Goal: Book appointment/travel/reservation

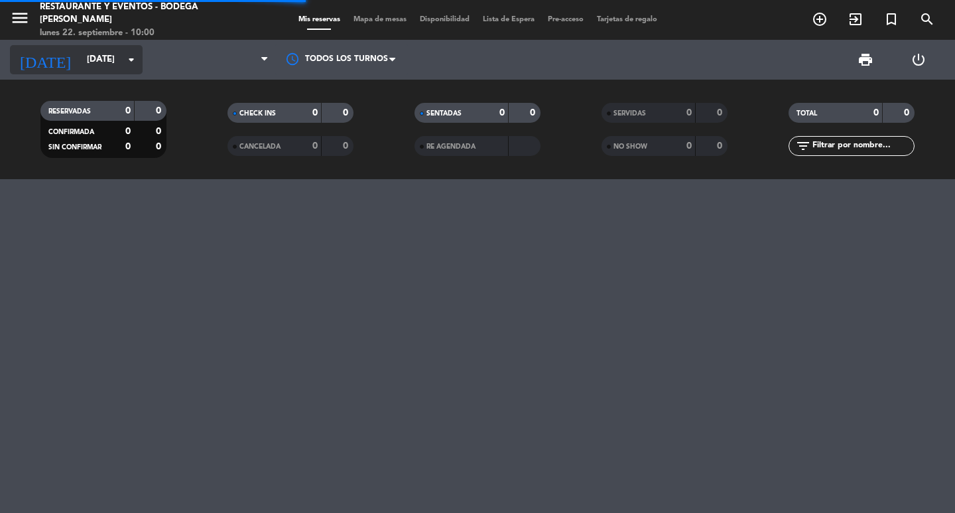
click at [116, 60] on input "[DATE]" at bounding box center [138, 60] width 117 height 24
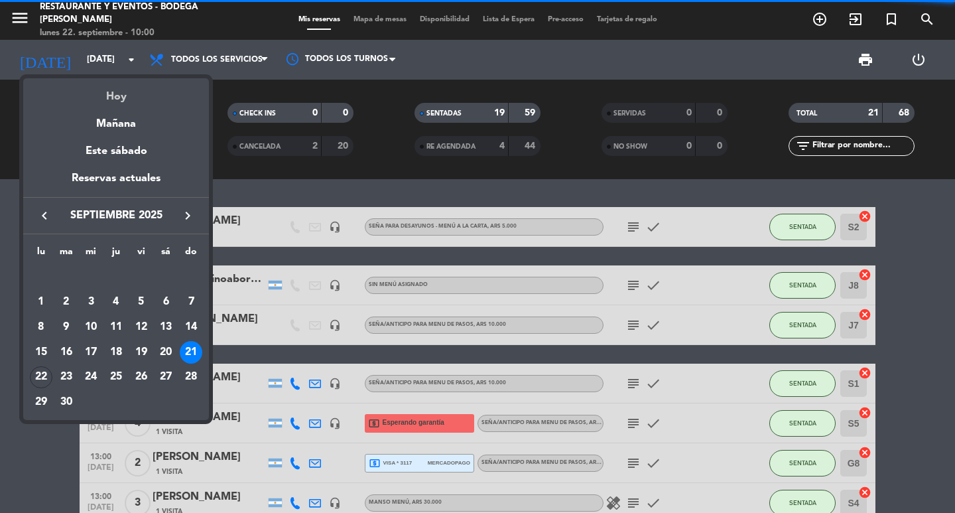
click at [109, 96] on div "Hoy" at bounding box center [116, 91] width 186 height 27
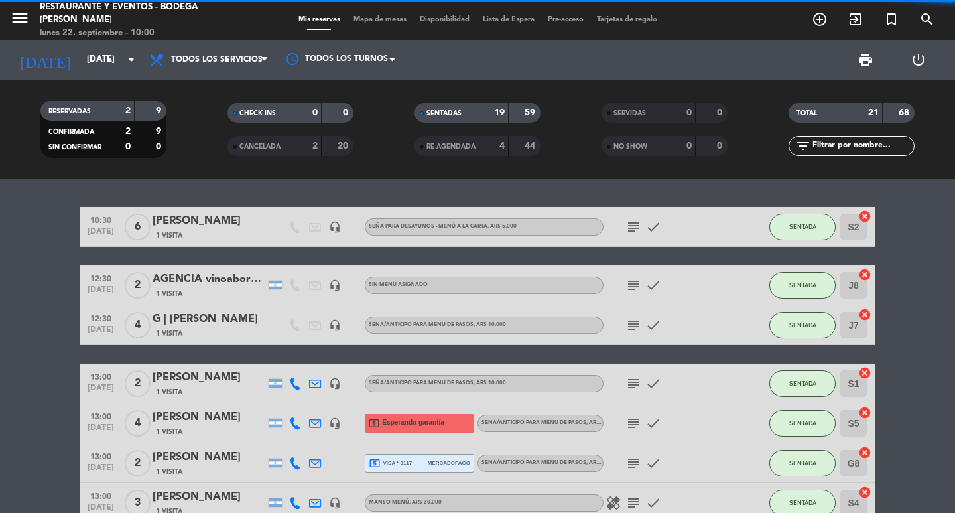
type input "[DATE]"
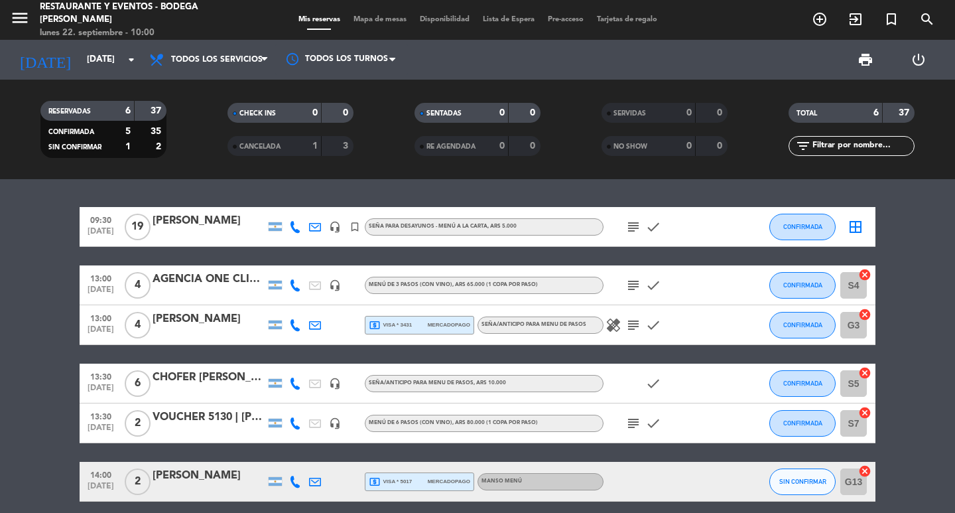
click at [629, 233] on icon "subject" at bounding box center [633, 227] width 16 height 16
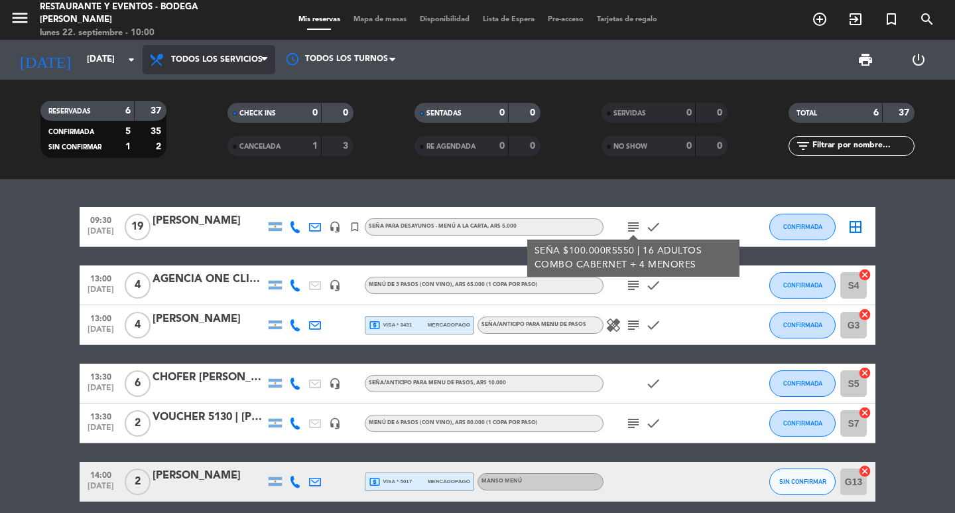
click at [233, 68] on span "Todos los servicios" at bounding box center [209, 59] width 133 height 29
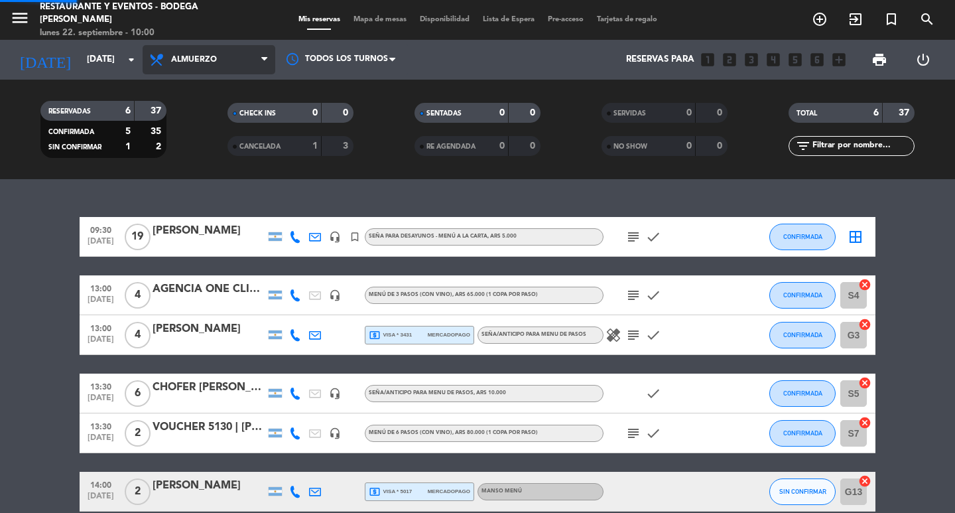
click at [191, 176] on div "menu Restaurante y Eventos - Bodega [PERSON_NAME] [DATE] 22. septiembre - 10:00…" at bounding box center [477, 89] width 955 height 179
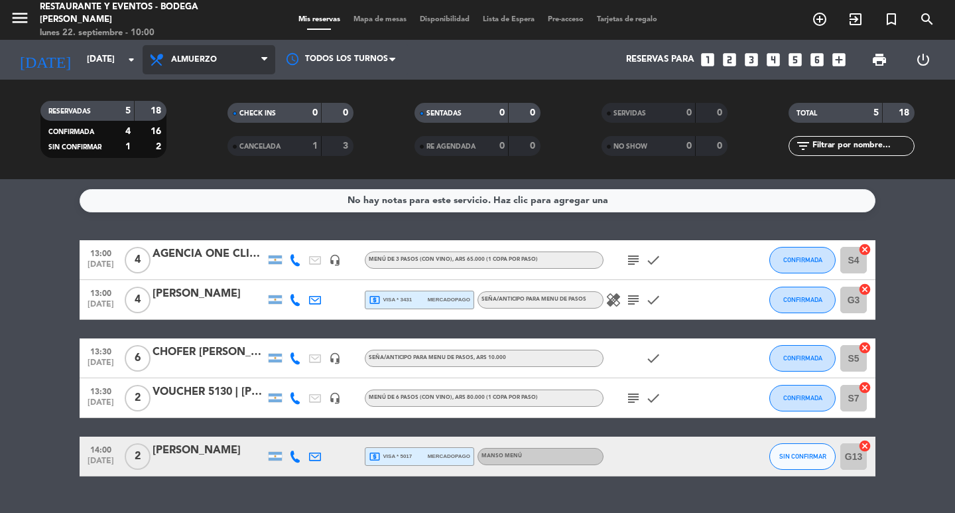
click at [190, 64] on span "Almuerzo" at bounding box center [209, 59] width 133 height 29
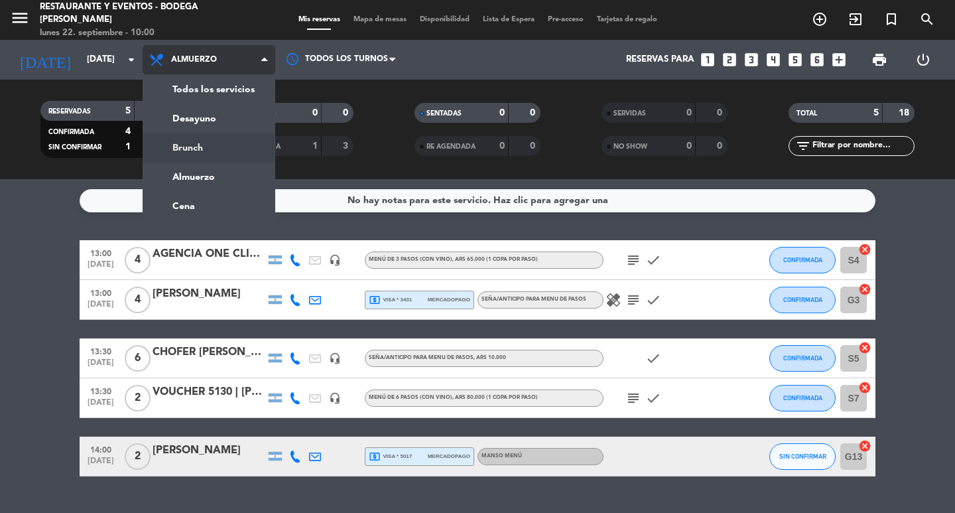
click at [206, 150] on div "menu Restaurante y Eventos - Bodega [PERSON_NAME] [DATE] 22. septiembre - 10:00…" at bounding box center [477, 89] width 955 height 179
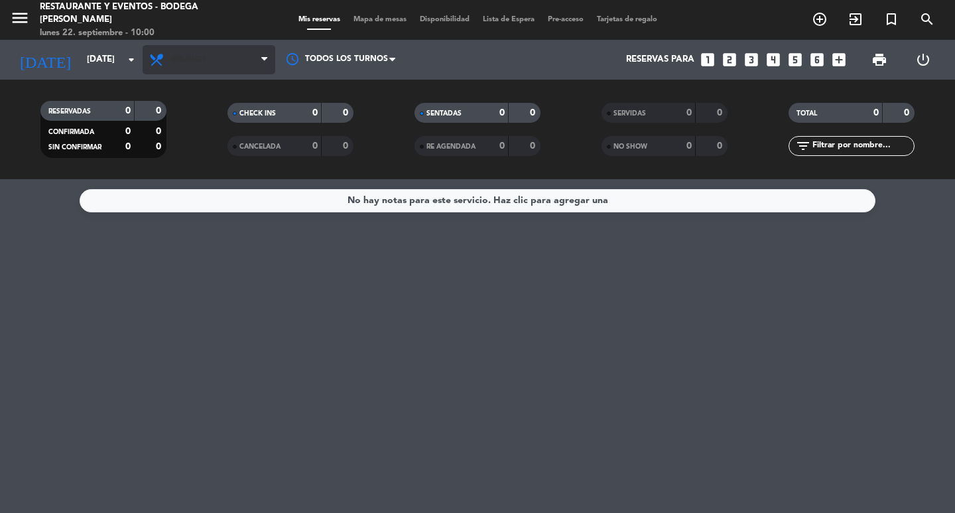
click at [203, 73] on span "Brunch" at bounding box center [209, 59] width 133 height 29
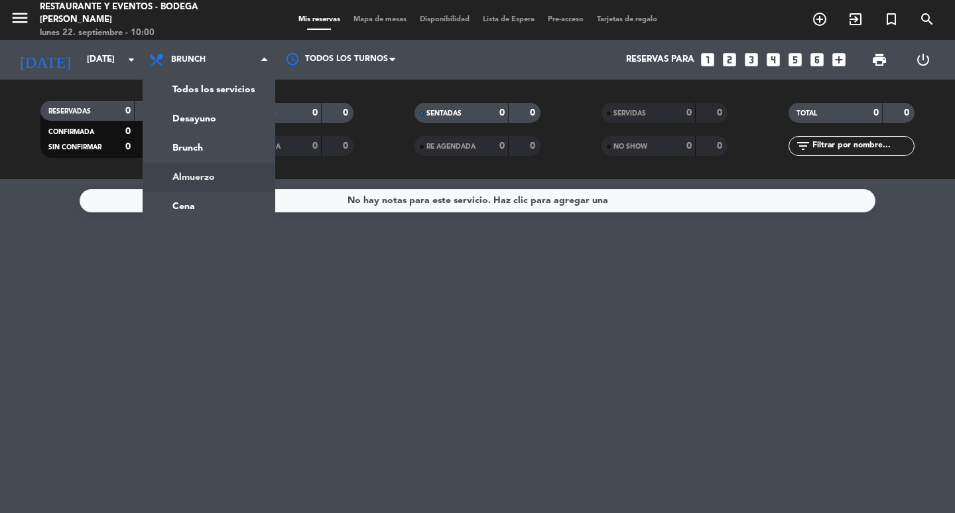
click at [211, 172] on div "menu Restaurante y Eventos - Bodega [PERSON_NAME] [DATE] 22. septiembre - 10:00…" at bounding box center [477, 89] width 955 height 179
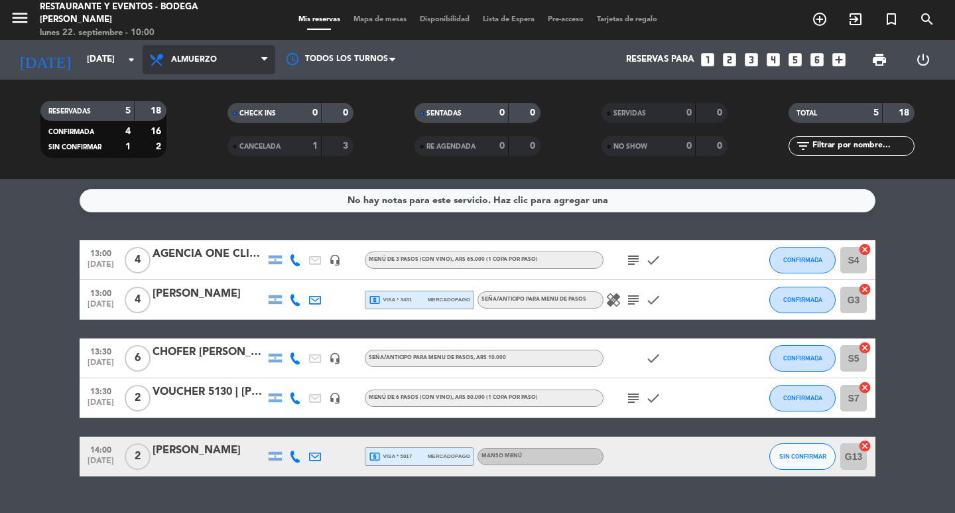
click at [240, 52] on span "Almuerzo" at bounding box center [209, 59] width 133 height 29
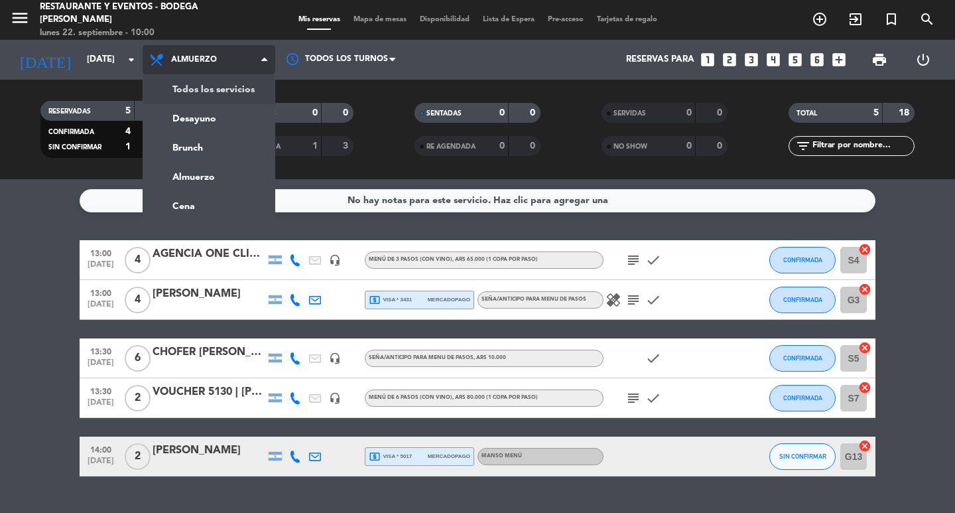
click at [196, 83] on div "menu Restaurante y Eventos - Bodega [PERSON_NAME] [DATE] 22. septiembre - 10:00…" at bounding box center [477, 89] width 955 height 179
